Goal: Check status: Check status

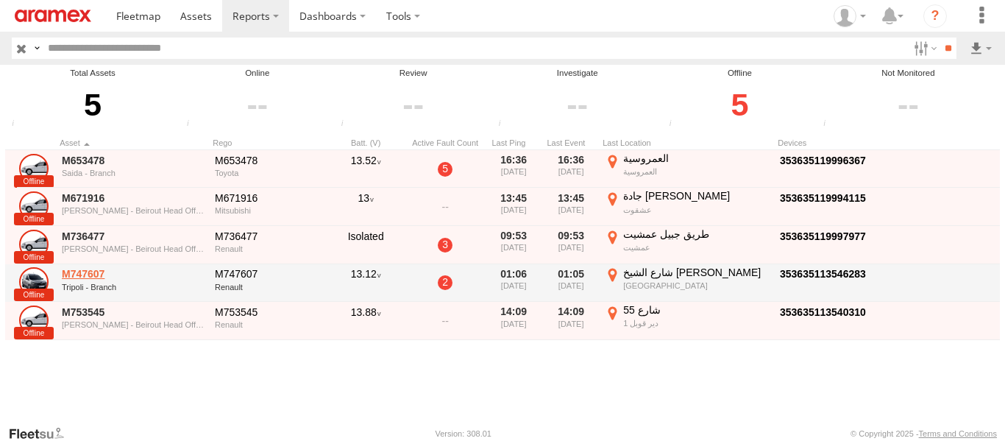
click at [84, 272] on link "M747607" at bounding box center [133, 273] width 143 height 13
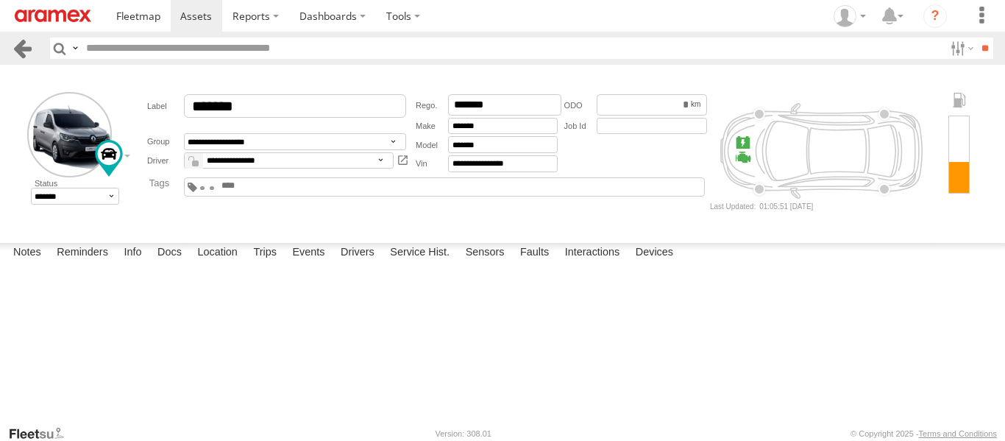
click at [24, 47] on link at bounding box center [22, 48] width 21 height 21
